Goal: Find specific page/section: Find specific page/section

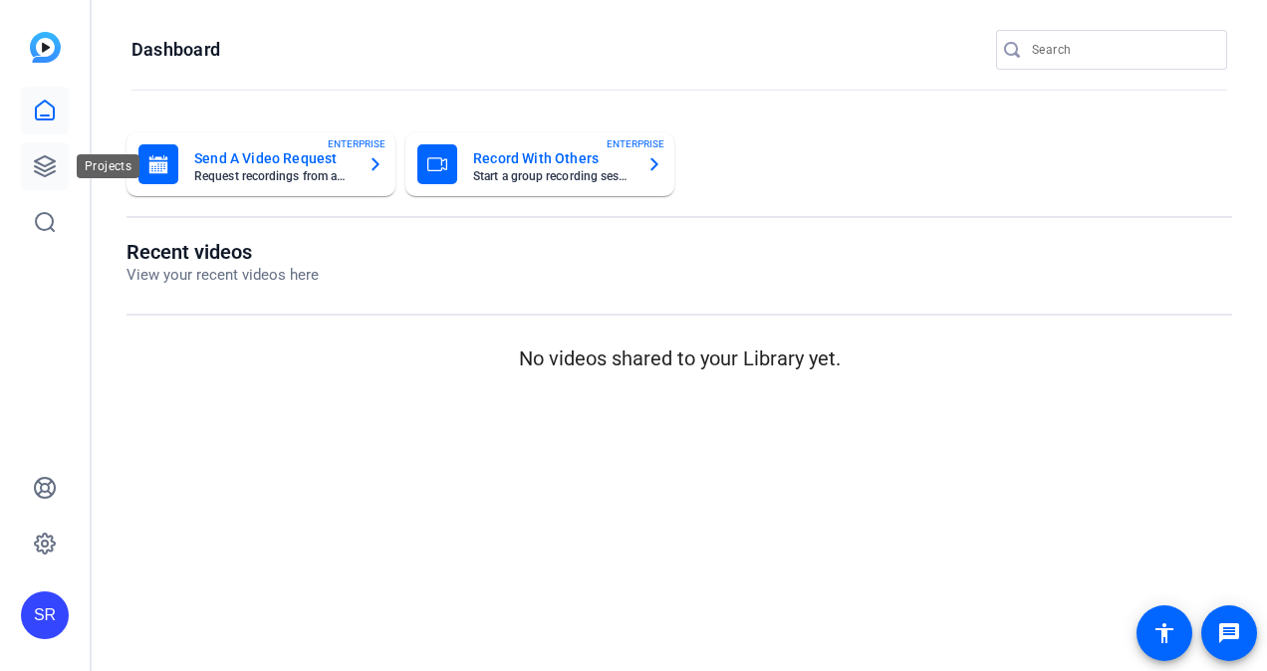
click at [42, 161] on icon at bounding box center [45, 166] width 24 height 24
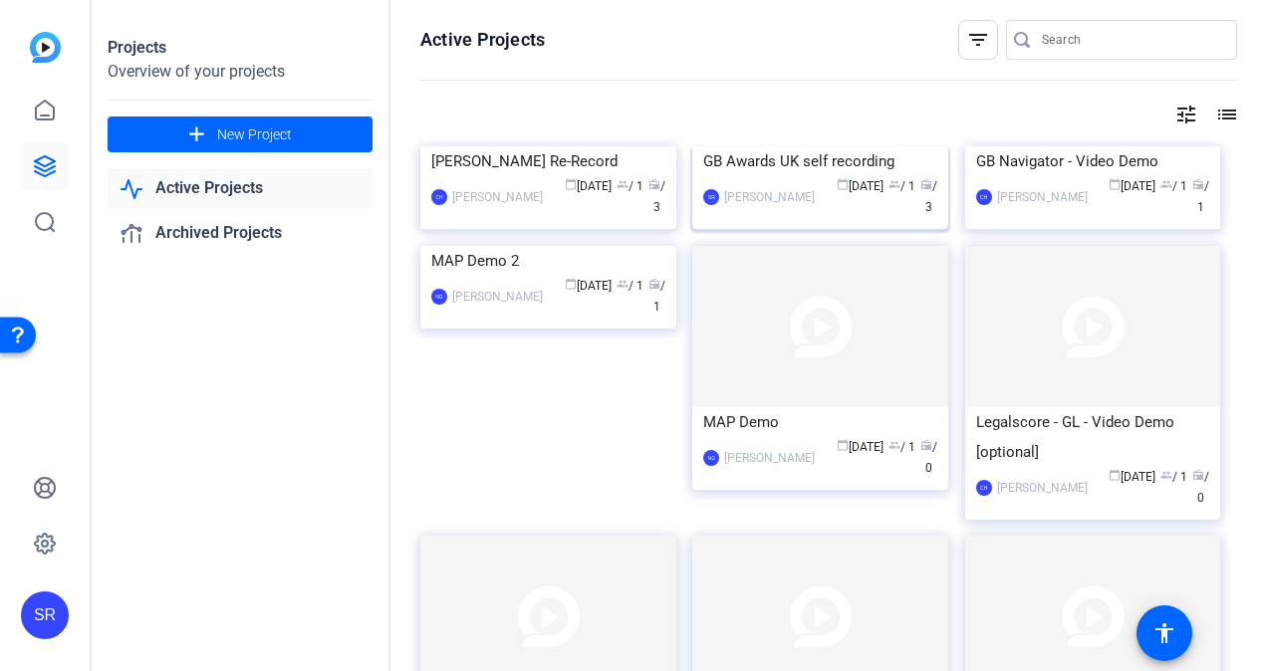
click at [761, 218] on div "SR [PERSON_NAME] calendar_today [DATE] group / 1 radio / 3" at bounding box center [820, 197] width 234 height 42
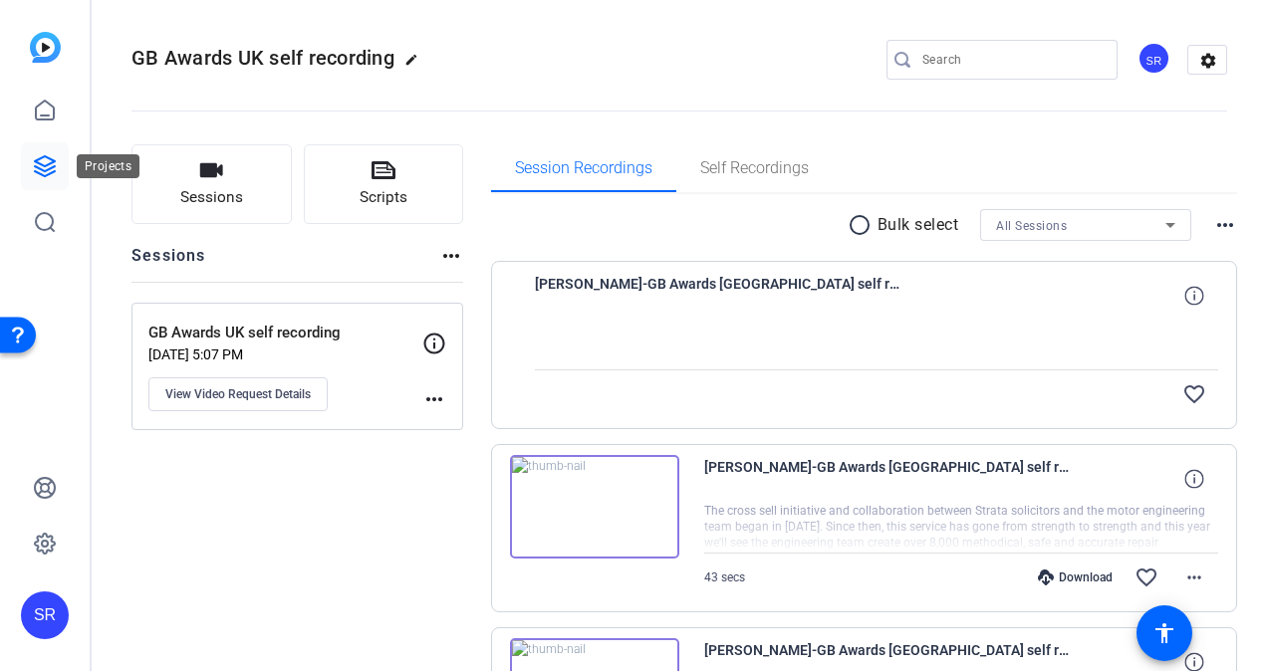
click at [36, 161] on icon at bounding box center [45, 166] width 20 height 20
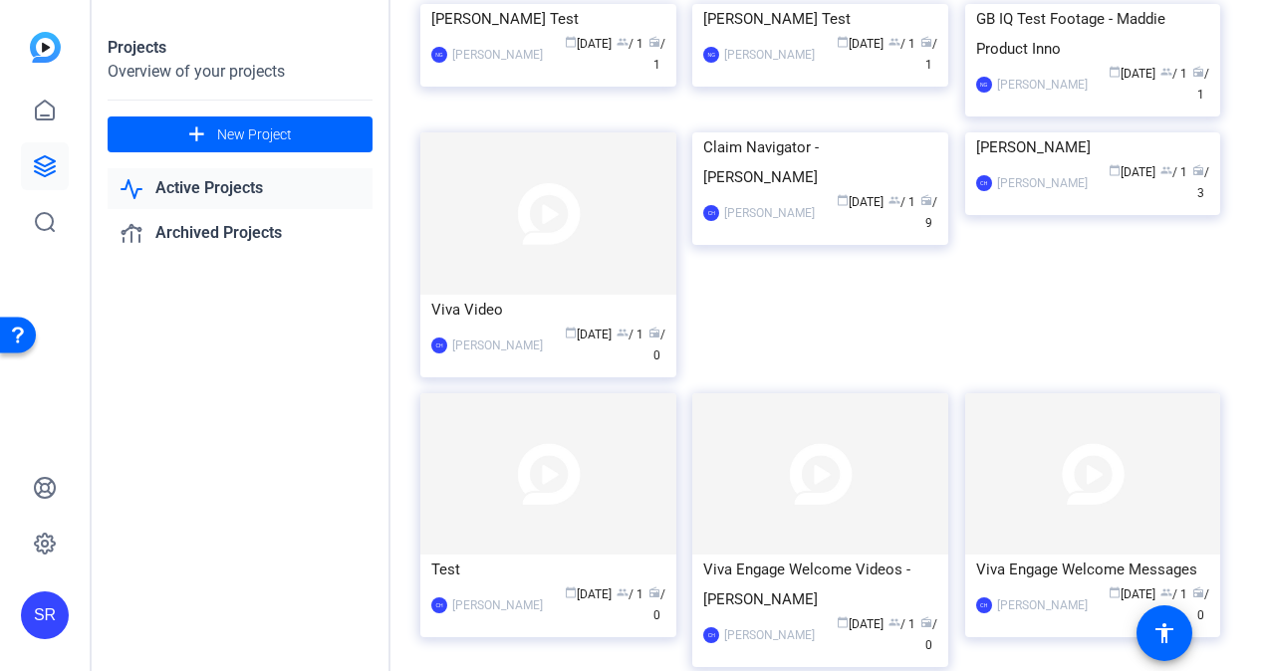
scroll to position [3220, 0]
